Goal: Check status: Check status

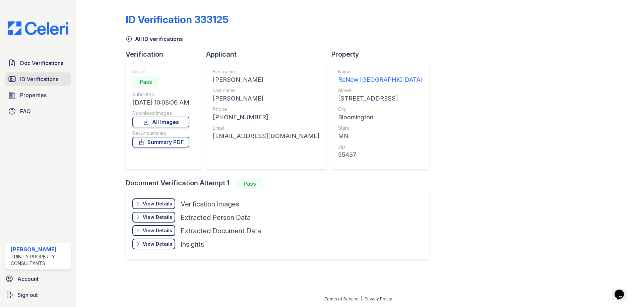
click at [58, 75] on span "ID Verifications" at bounding box center [39, 79] width 38 height 8
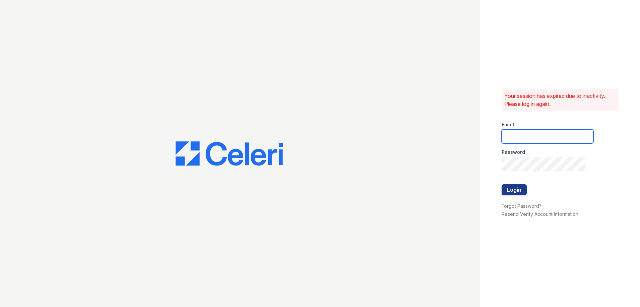
type input "candice.payne@trinity-pm.com"
click at [521, 192] on button "Login" at bounding box center [514, 189] width 25 height 11
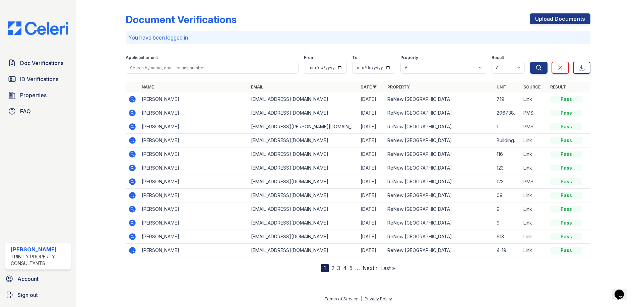
click at [134, 102] on icon at bounding box center [132, 99] width 8 height 8
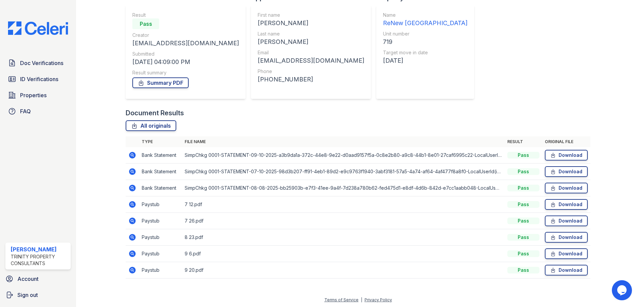
scroll to position [58, 0]
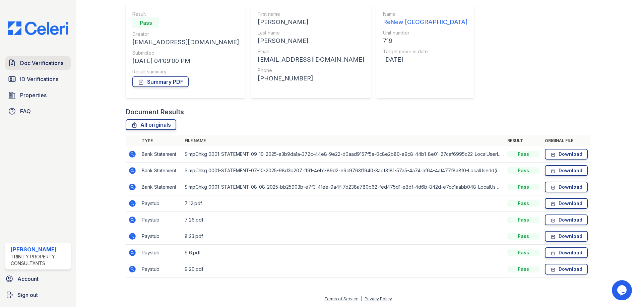
click at [34, 69] on link "Doc Verifications" at bounding box center [37, 62] width 65 height 13
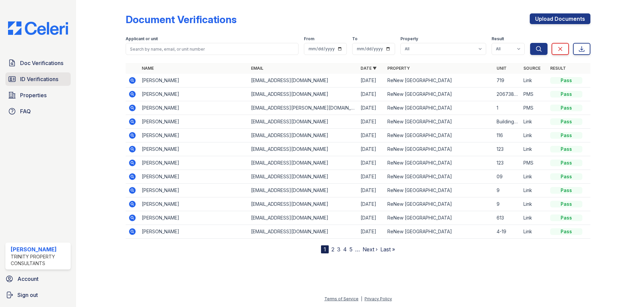
click at [40, 77] on span "ID Verifications" at bounding box center [39, 79] width 38 height 8
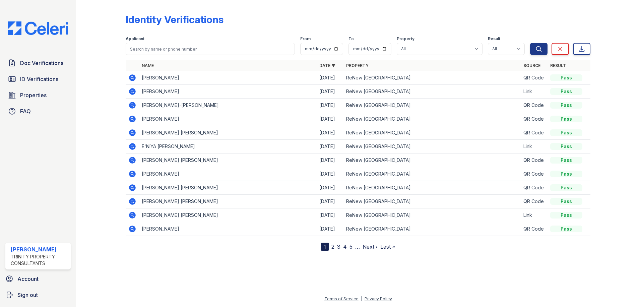
click at [129, 77] on icon at bounding box center [132, 78] width 8 height 8
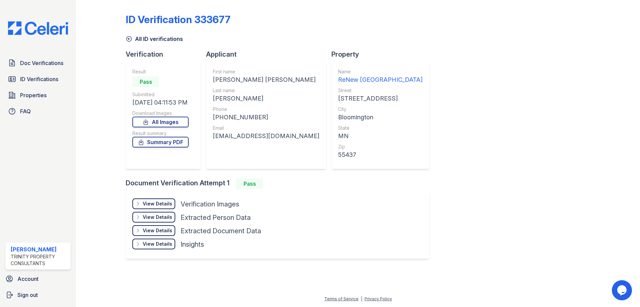
click at [526, 121] on div "ID Verification 333677 All ID verifications Verification Result Pass Submitted …" at bounding box center [358, 136] width 465 height 266
